Goal: Transaction & Acquisition: Purchase product/service

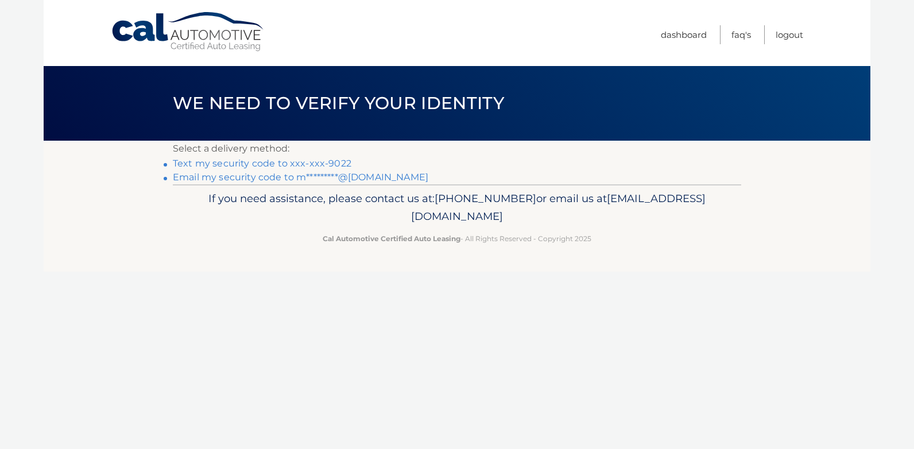
click at [312, 163] on link "Text my security code to xxx-xxx-9022" at bounding box center [262, 163] width 179 height 11
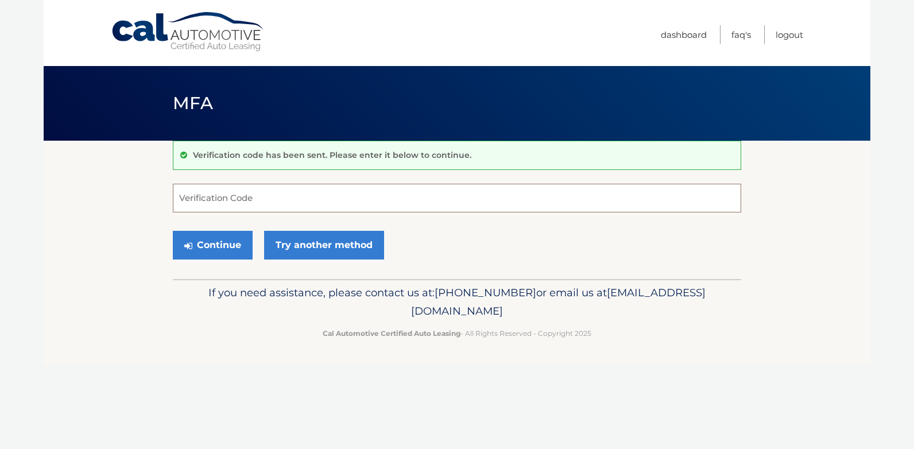
click at [265, 195] on input "Verification Code" at bounding box center [457, 198] width 568 height 29
type input "420897"
click at [216, 249] on button "Continue" at bounding box center [213, 245] width 80 height 29
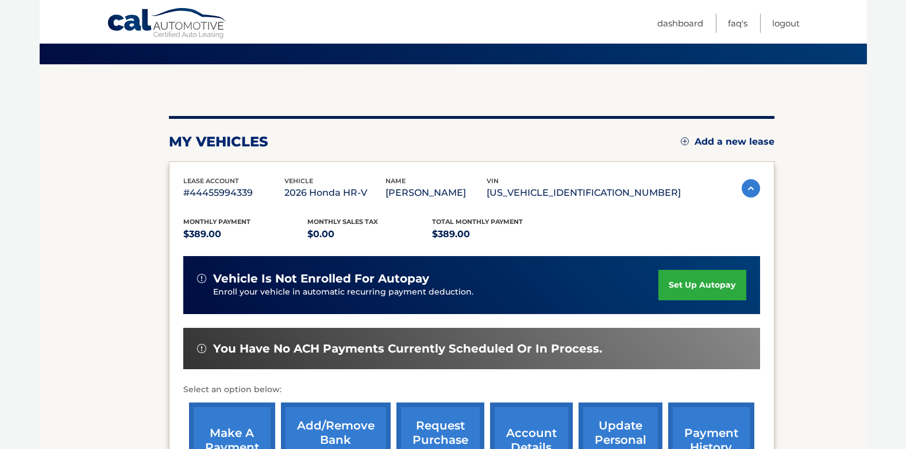
scroll to position [153, 0]
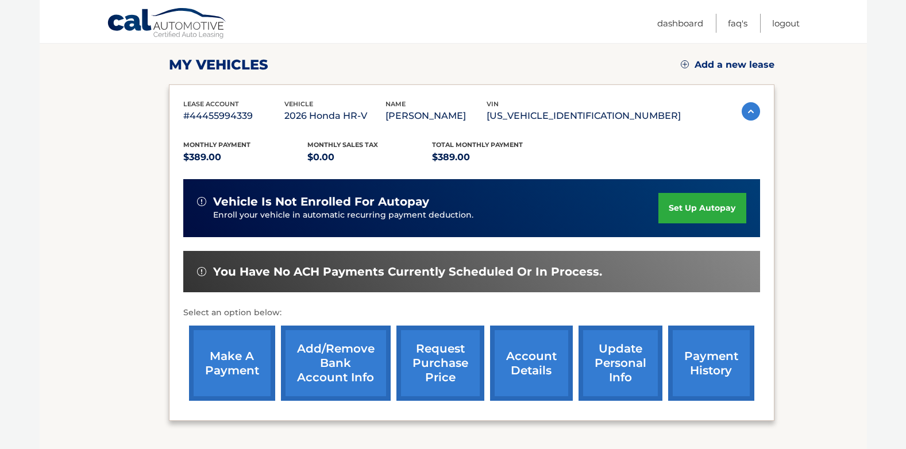
click at [222, 367] on link "make a payment" at bounding box center [232, 363] width 86 height 75
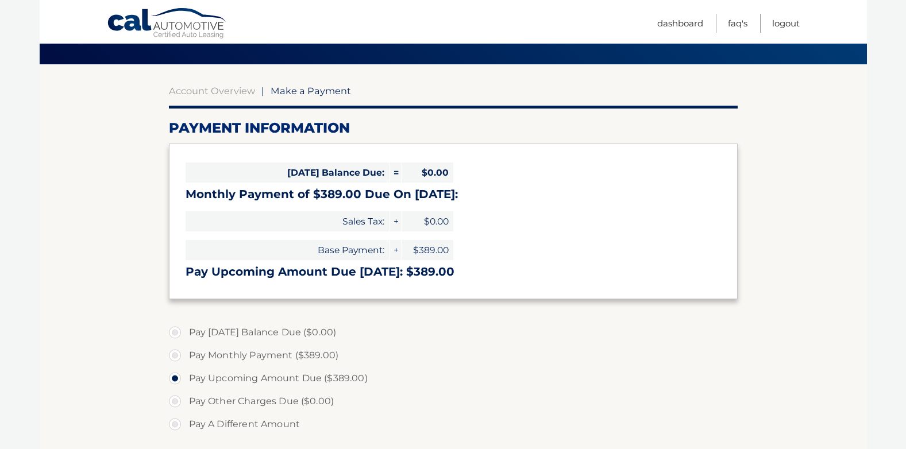
scroll to position [153, 0]
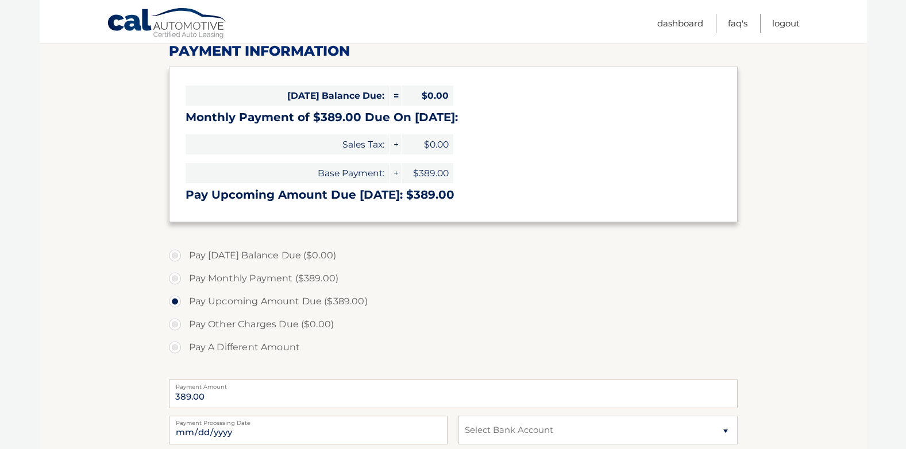
click at [338, 190] on h3 "Pay Upcoming Amount Due Oct 15: $389.00" at bounding box center [452, 195] width 535 height 14
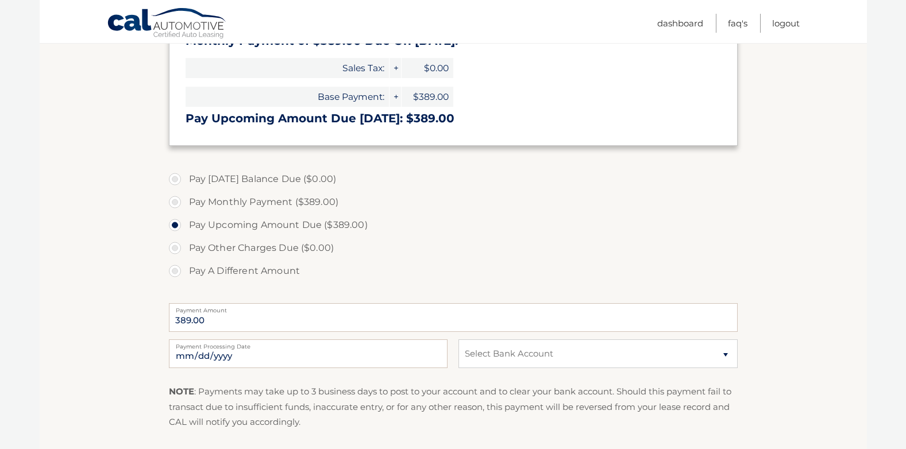
scroll to position [306, 0]
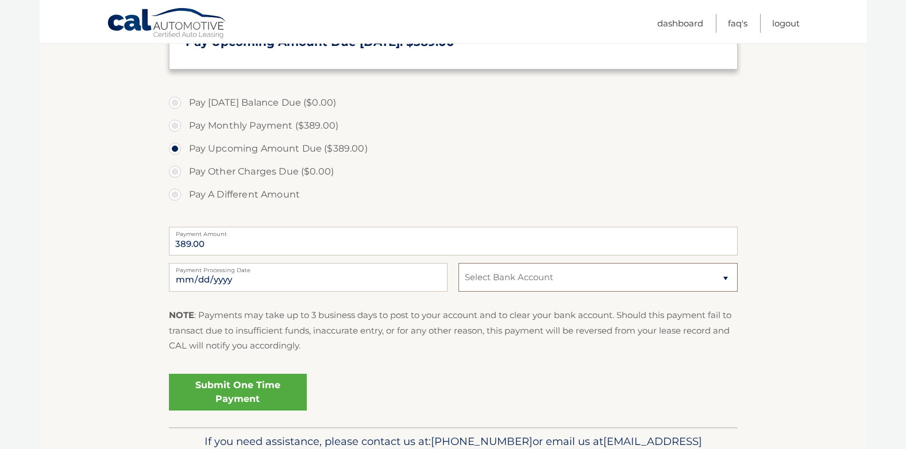
click at [725, 279] on select "Select Bank Account Checking WELLS FARGO BANK *****5027 Checking JPMORGAN CHASE…" at bounding box center [597, 277] width 279 height 29
drag, startPoint x: 660, startPoint y: 276, endPoint x: 697, endPoint y: 279, distance: 36.9
click at [660, 276] on select "Select Bank Account Checking WELLS FARGO BANK *****5027 Checking JPMORGAN CHASE…" at bounding box center [597, 277] width 279 height 29
select select "MDRjNDlmZmEtZDU2OS00NDA1LThlYTQtMzBhYzk2MmNlMDZm"
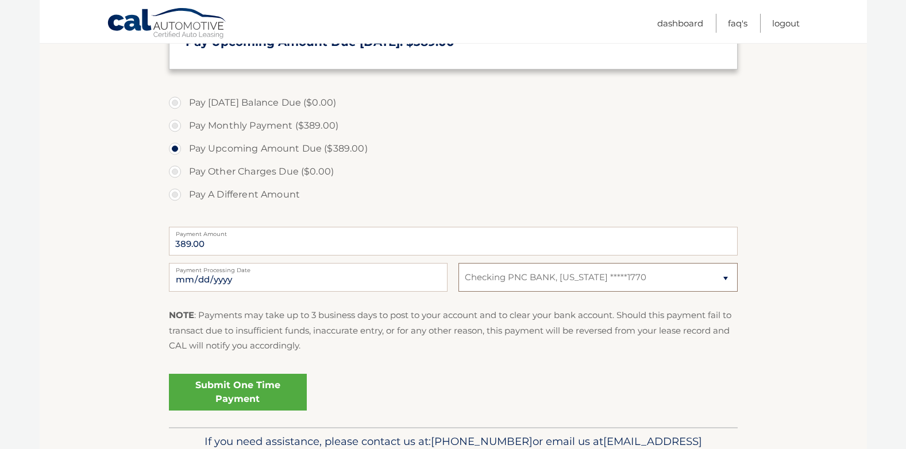
click at [458, 263] on select "Select Bank Account Checking WELLS FARGO BANK *****5027 Checking JPMORGAN CHASE…" at bounding box center [597, 277] width 279 height 29
click at [377, 363] on fieldset "Pay Today's Balance Due ($0.00) Pay Monthly Payment ($389.00) Pay Upcoming Amou…" at bounding box center [453, 257] width 568 height 339
click at [235, 396] on link "Submit One Time Payment" at bounding box center [238, 392] width 138 height 37
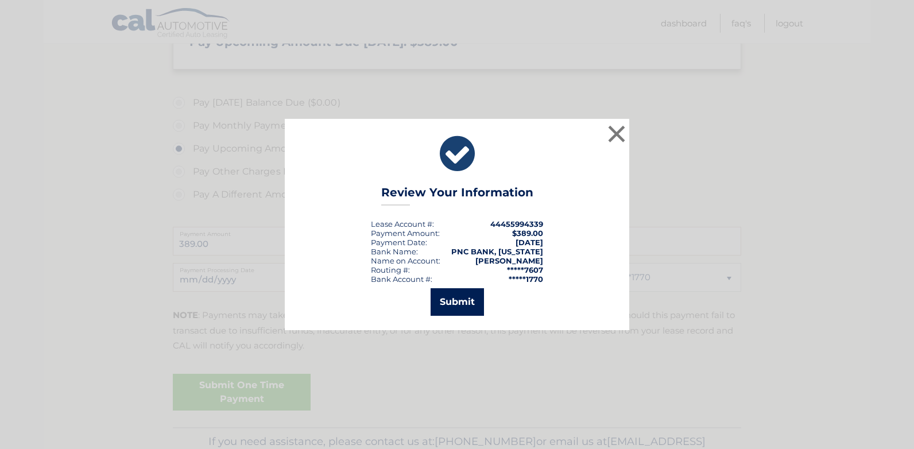
click at [449, 305] on button "Submit" at bounding box center [457, 302] width 53 height 28
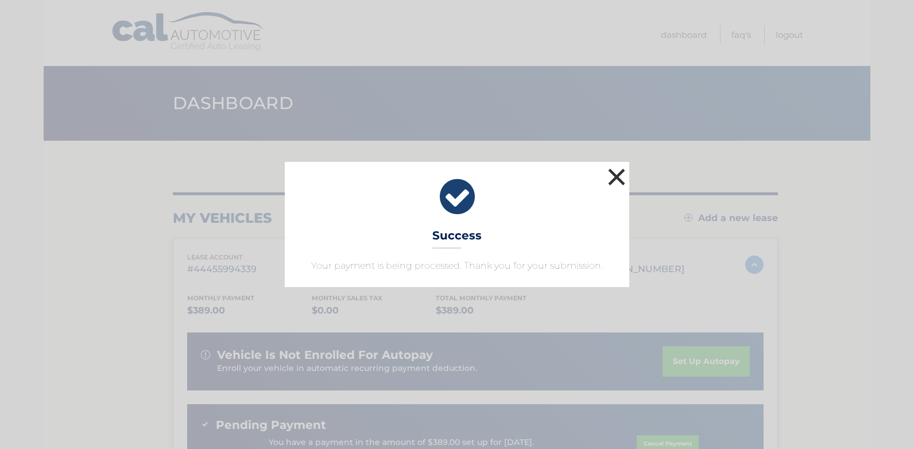
click at [616, 177] on button "×" at bounding box center [616, 176] width 23 height 23
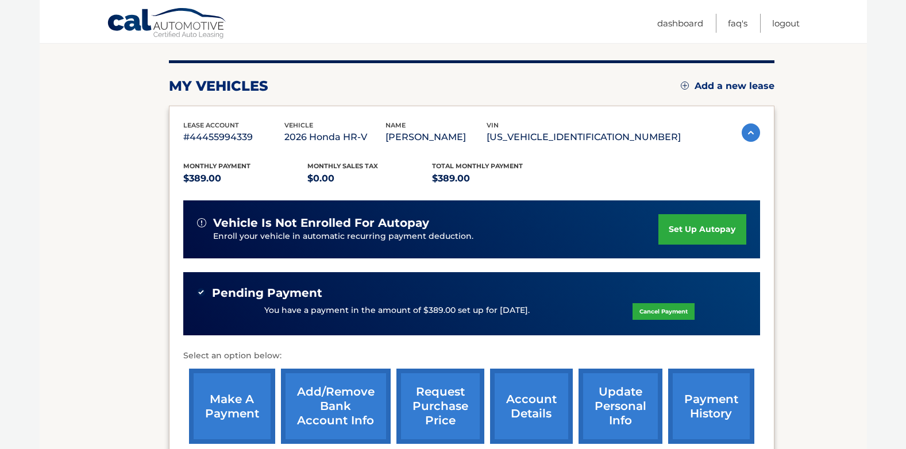
scroll to position [153, 0]
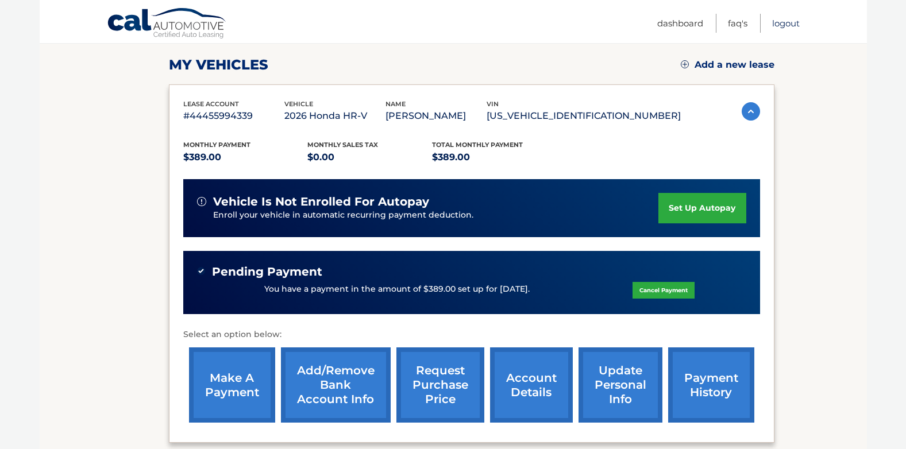
click at [782, 24] on link "Logout" at bounding box center [786, 23] width 28 height 19
